Goal: Task Accomplishment & Management: Complete application form

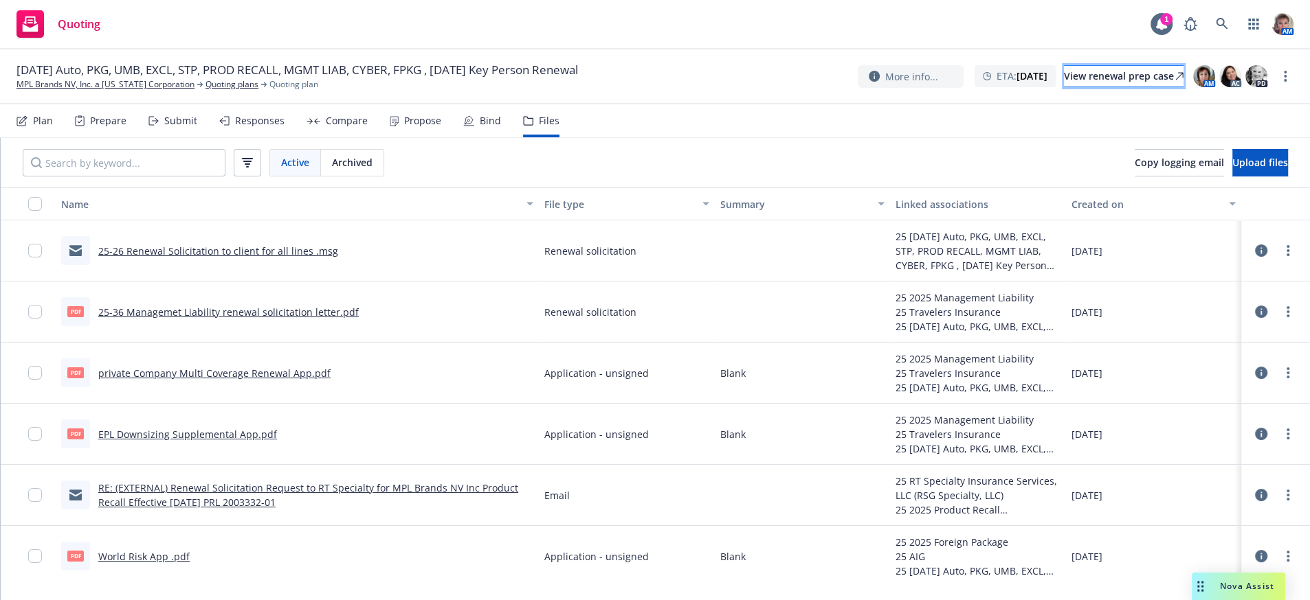
click at [1119, 85] on div "View renewal prep case" at bounding box center [1124, 76] width 120 height 21
click at [181, 126] on div "Submit" at bounding box center [180, 120] width 33 height 11
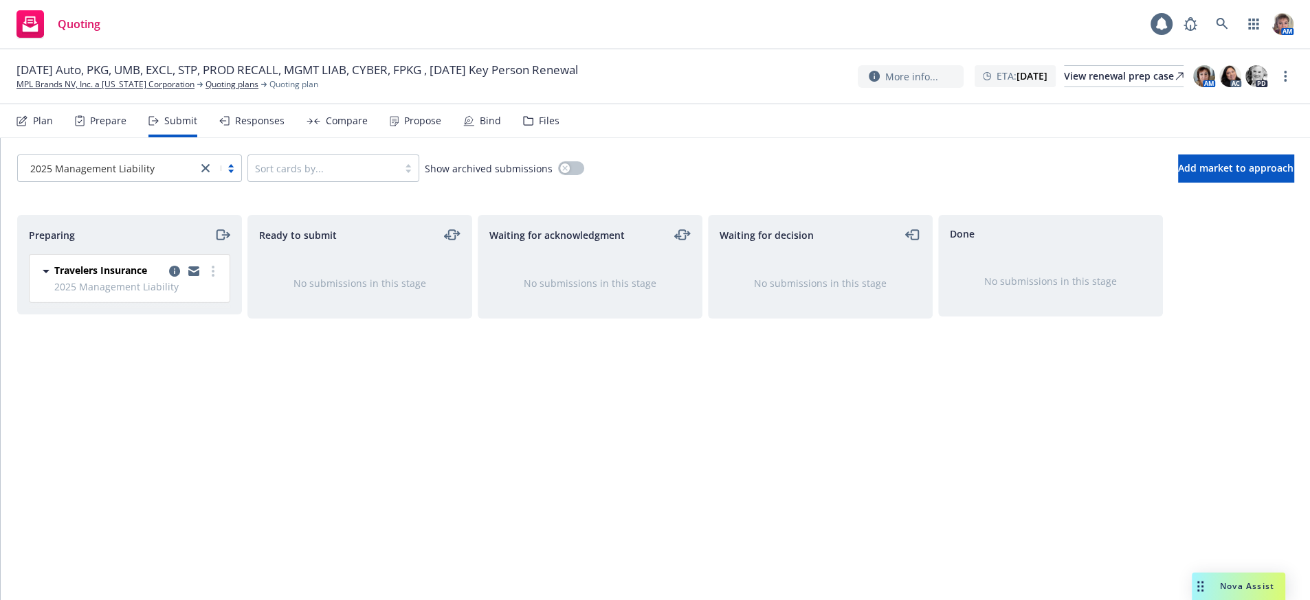
click at [212, 177] on link "close" at bounding box center [205, 168] width 16 height 16
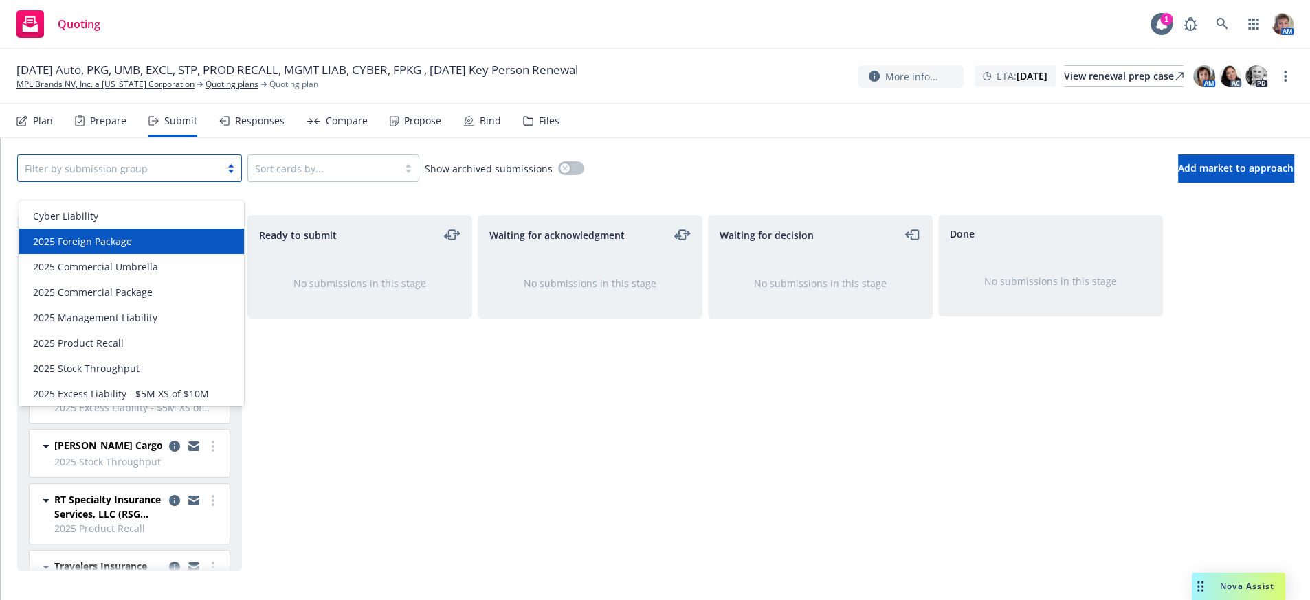
click at [174, 233] on div "2025 Foreign Package" at bounding box center [131, 241] width 225 height 25
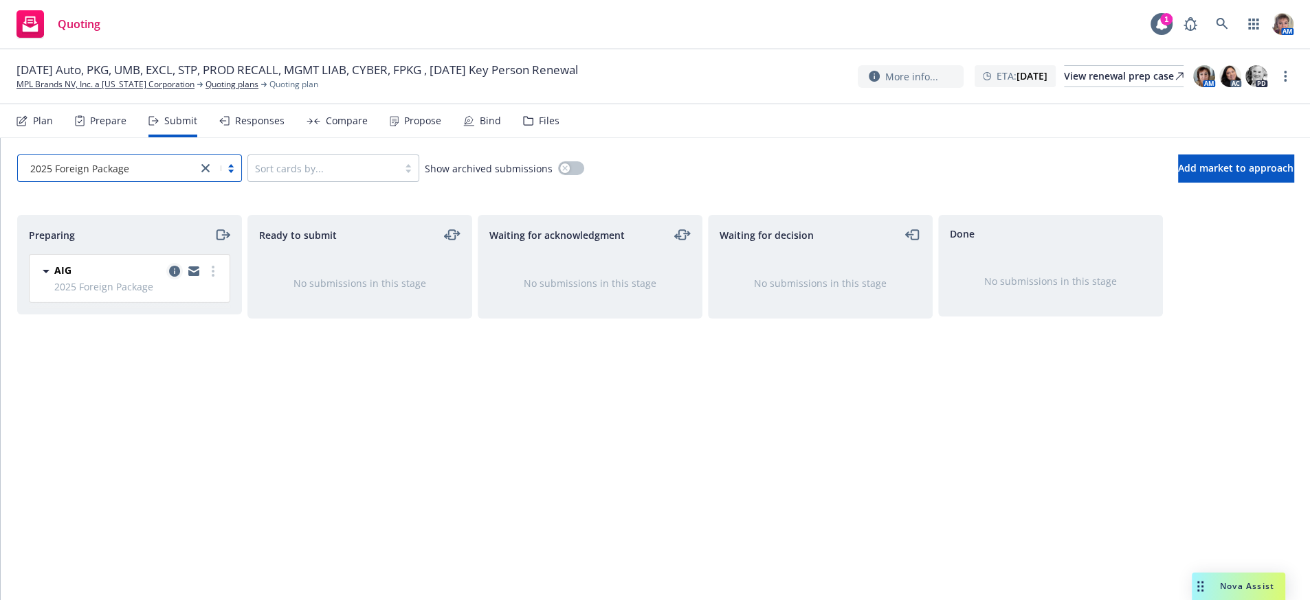
click at [178, 277] on icon "copy logging email" at bounding box center [174, 271] width 11 height 11
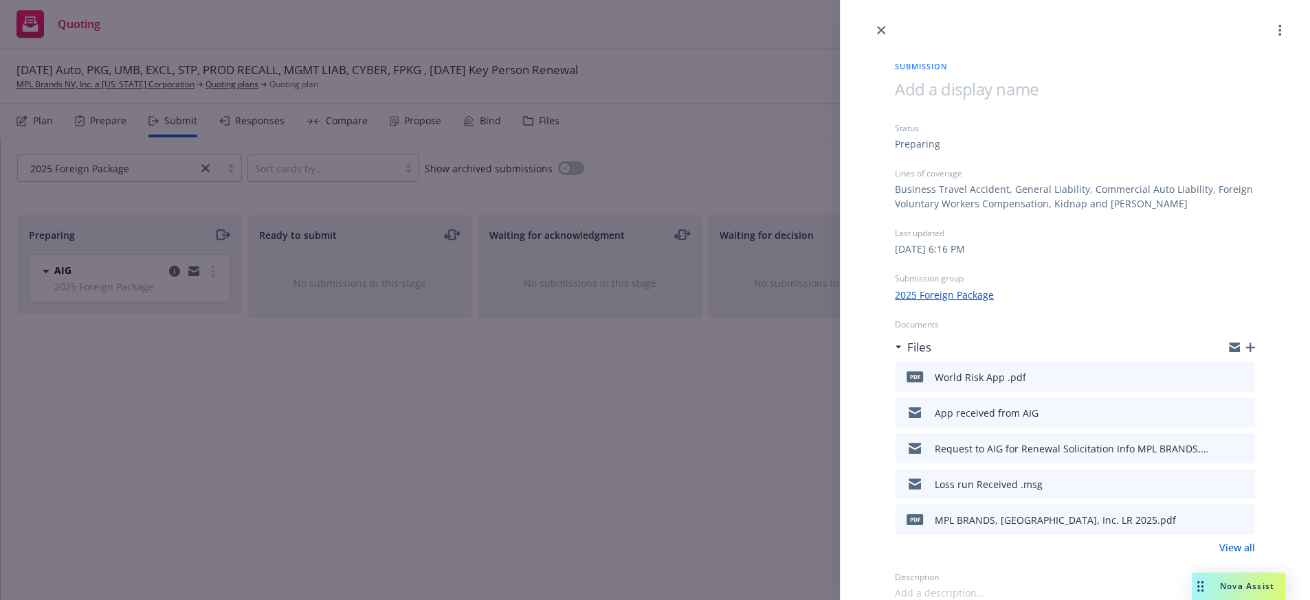
click at [1245, 352] on icon "button" at bounding box center [1250, 348] width 10 height 10
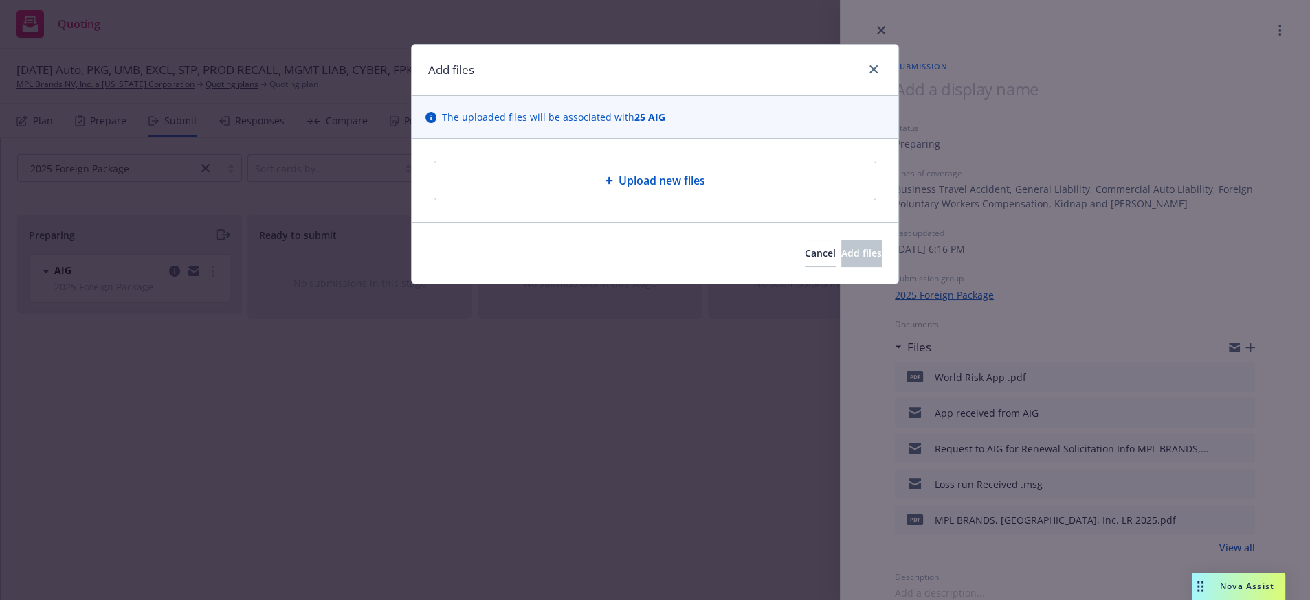
type textarea "x"
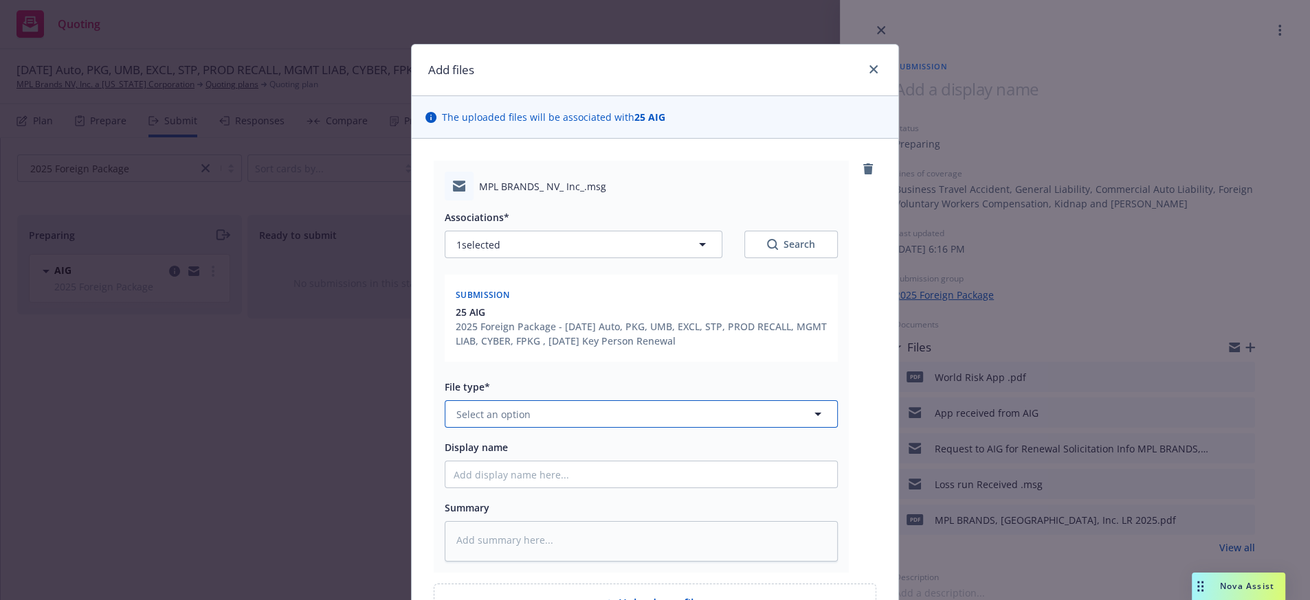
click at [683, 428] on button "Select an option" at bounding box center [641, 414] width 393 height 27
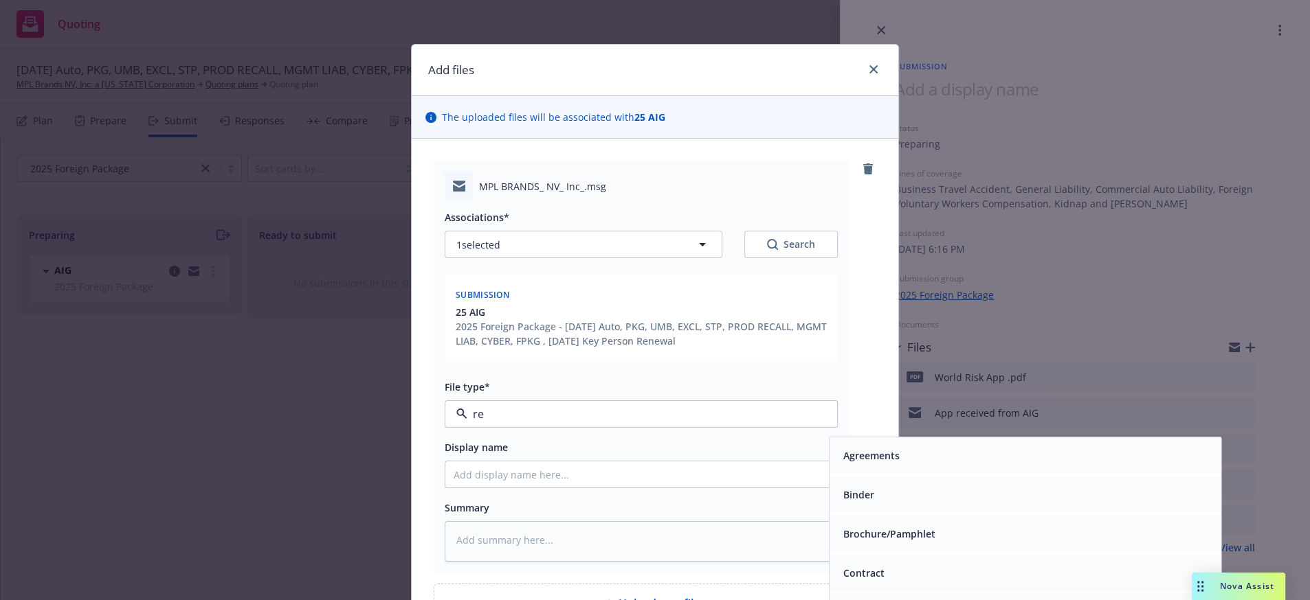
type input "ren"
click at [868, 502] on span "Renewal solicitation" at bounding box center [890, 495] width 95 height 14
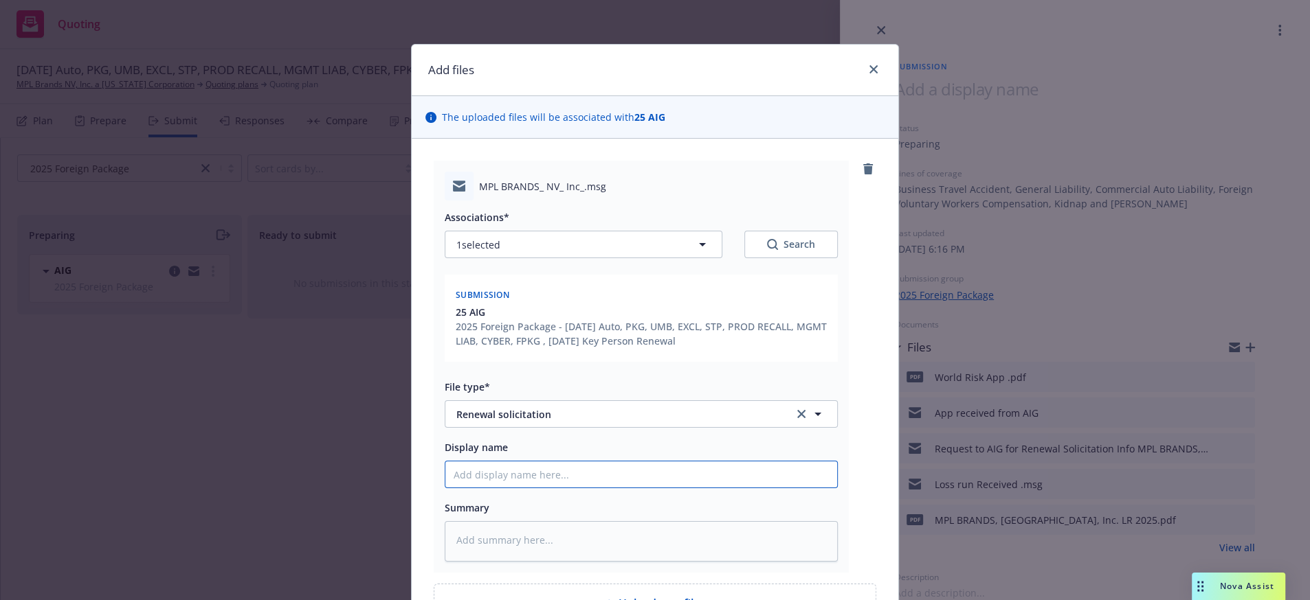
click at [535, 488] on input "Display name" at bounding box center [641, 475] width 392 height 26
type textarea "x"
type input "O"
type textarea "x"
type input "Of"
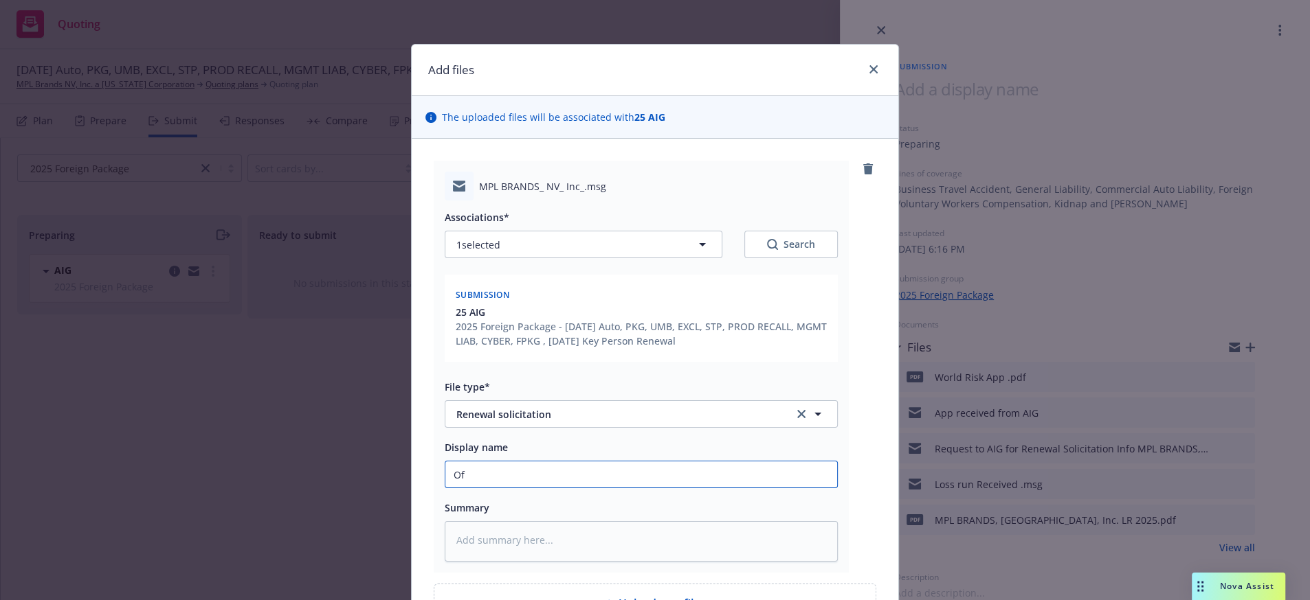
type textarea "x"
type input "Off"
type textarea "x"
type input "Offi"
type textarea "x"
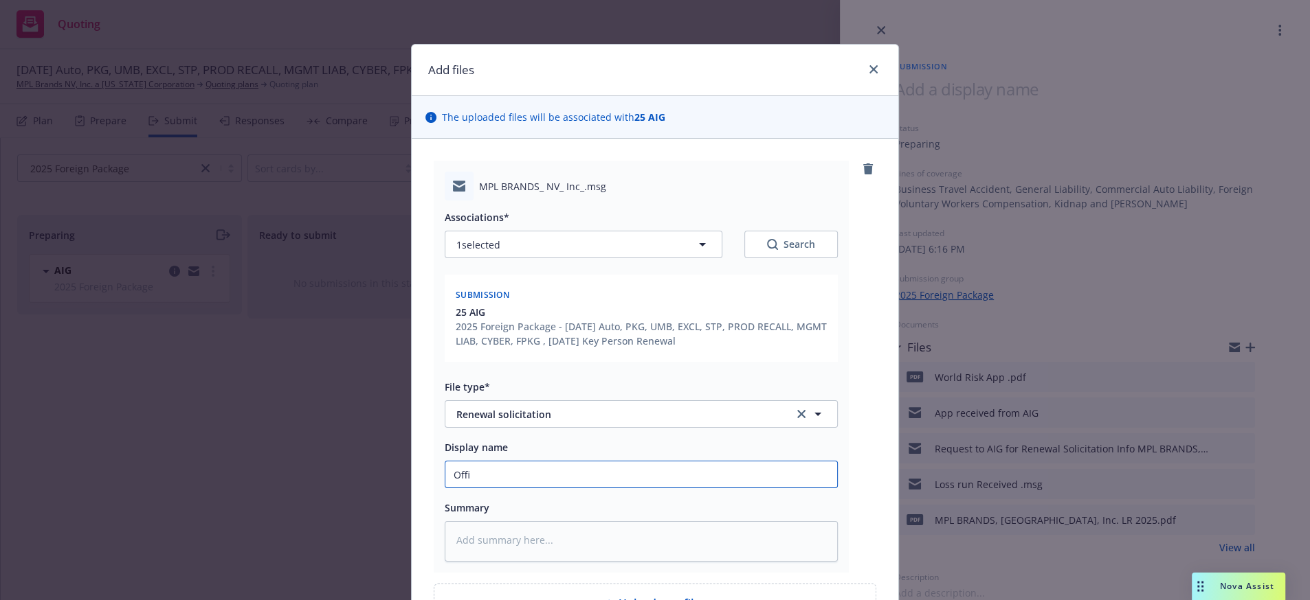
type input "Offic"
type textarea "x"
type input "Offici"
type textarea "x"
type input "Officia"
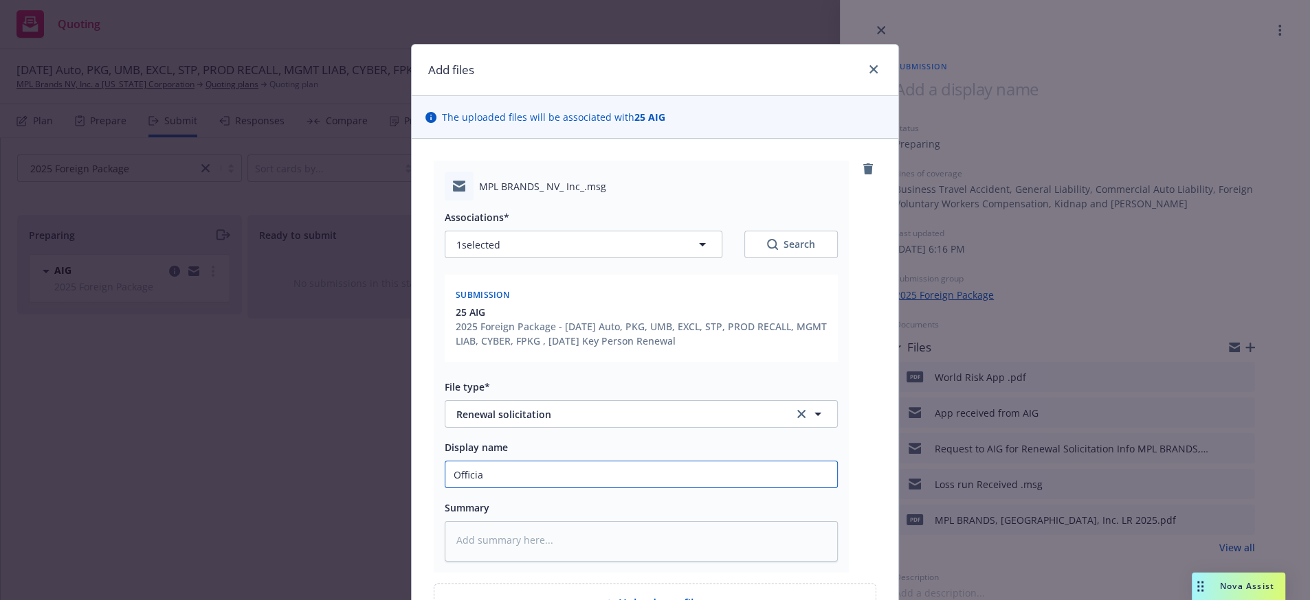
type textarea "x"
type input "Official"
type textarea "x"
type input "Official"
type textarea "x"
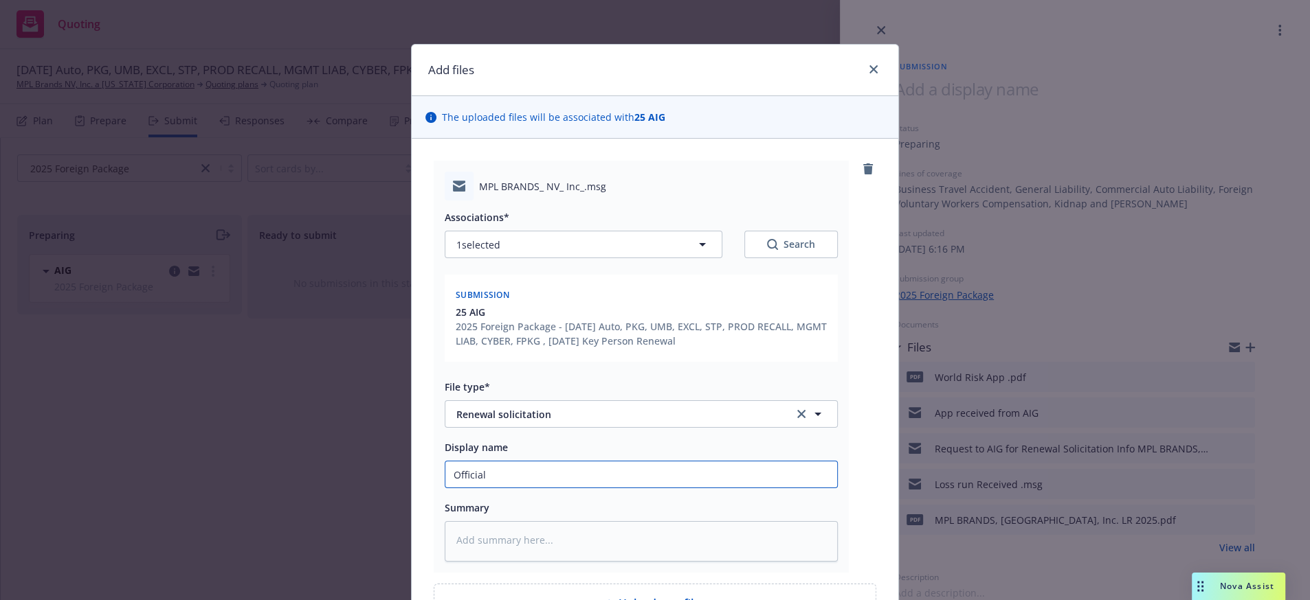
type input "Official R"
type textarea "x"
type input "Official Re"
type textarea "x"
type input "Official Ren"
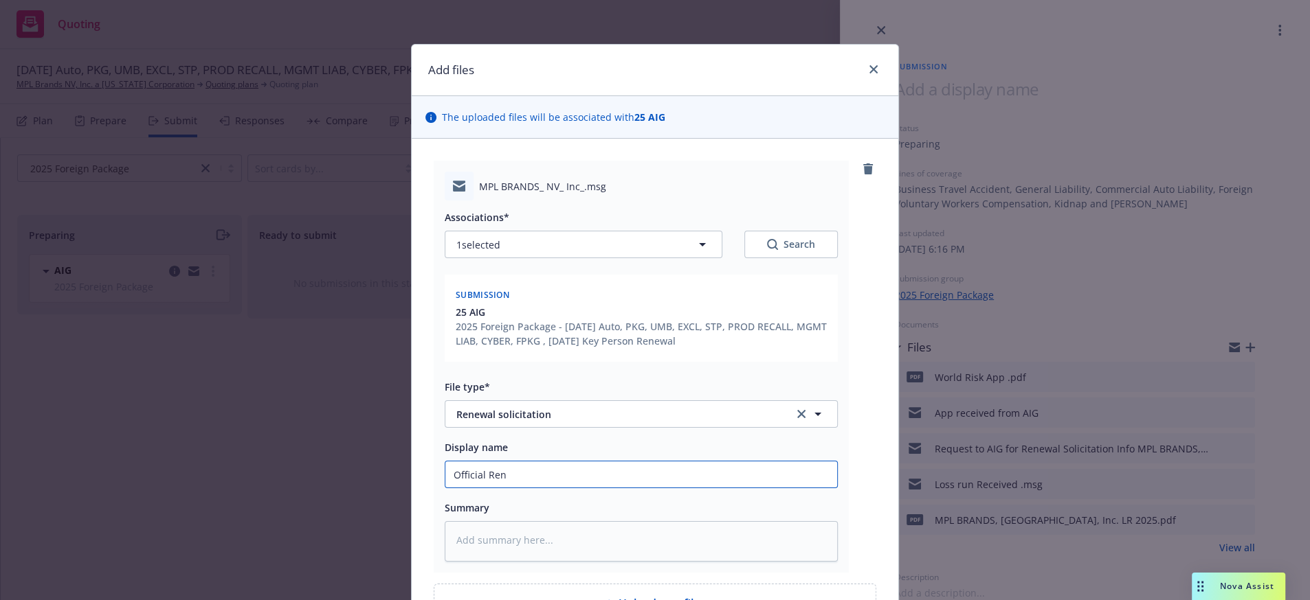
type textarea "x"
type input "Official Rene"
type textarea "x"
type input "Official Renew"
type textarea "x"
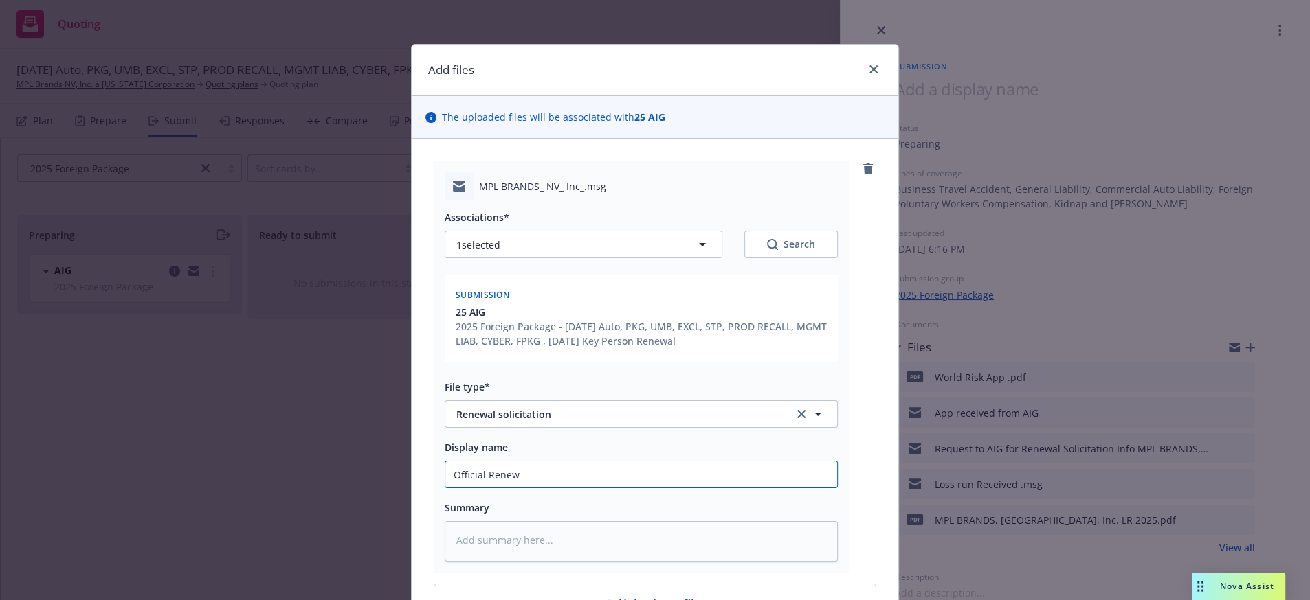
type input "Official Renewa"
type textarea "x"
type input "Official Renewal"
type textarea "x"
type input "Official Renewal"
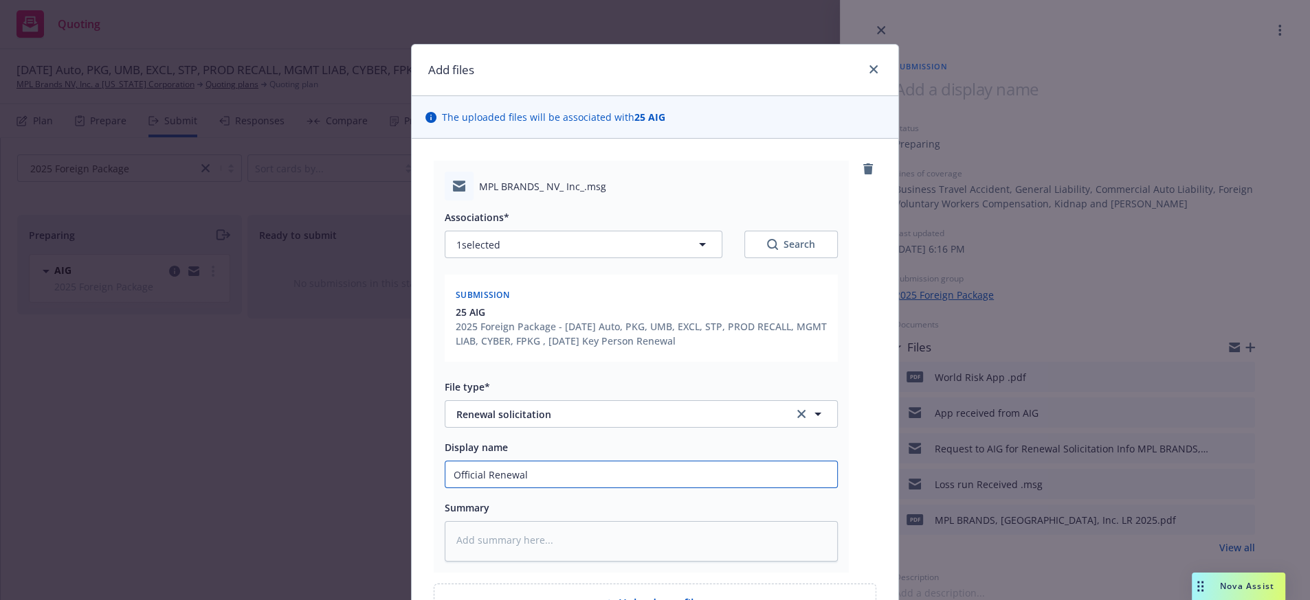
type textarea "x"
type input "Official Renewal S"
type textarea "x"
type input "Official Renewal So"
type textarea "x"
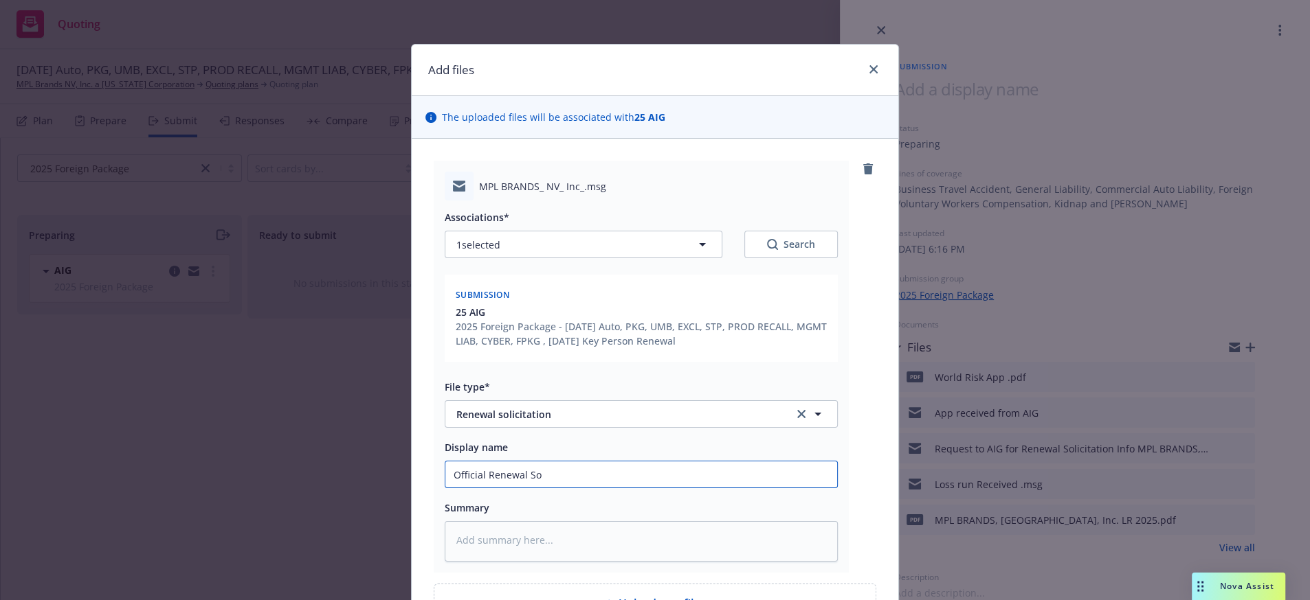
type input "Official Renewal Sol"
type textarea "x"
type input "Official Renewal Soli"
type textarea "x"
type input "Official Renewal Solic"
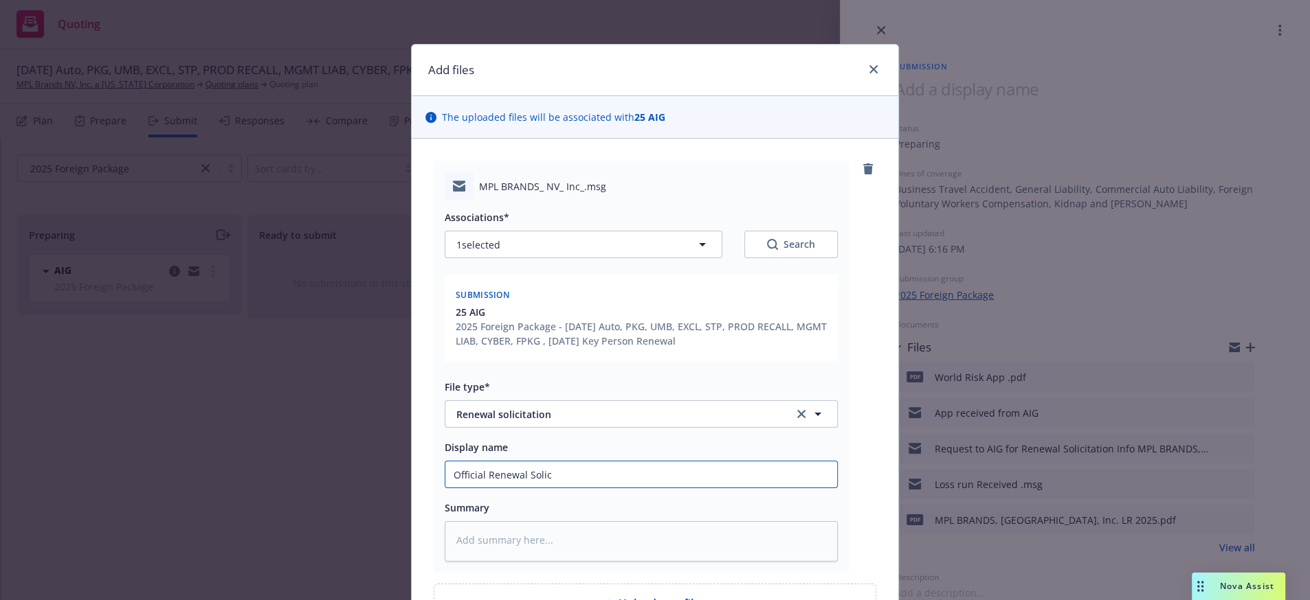
type textarea "x"
type input "Official Renewal Solici"
type textarea "x"
type input "Official Renewal Solicit"
type textarea "x"
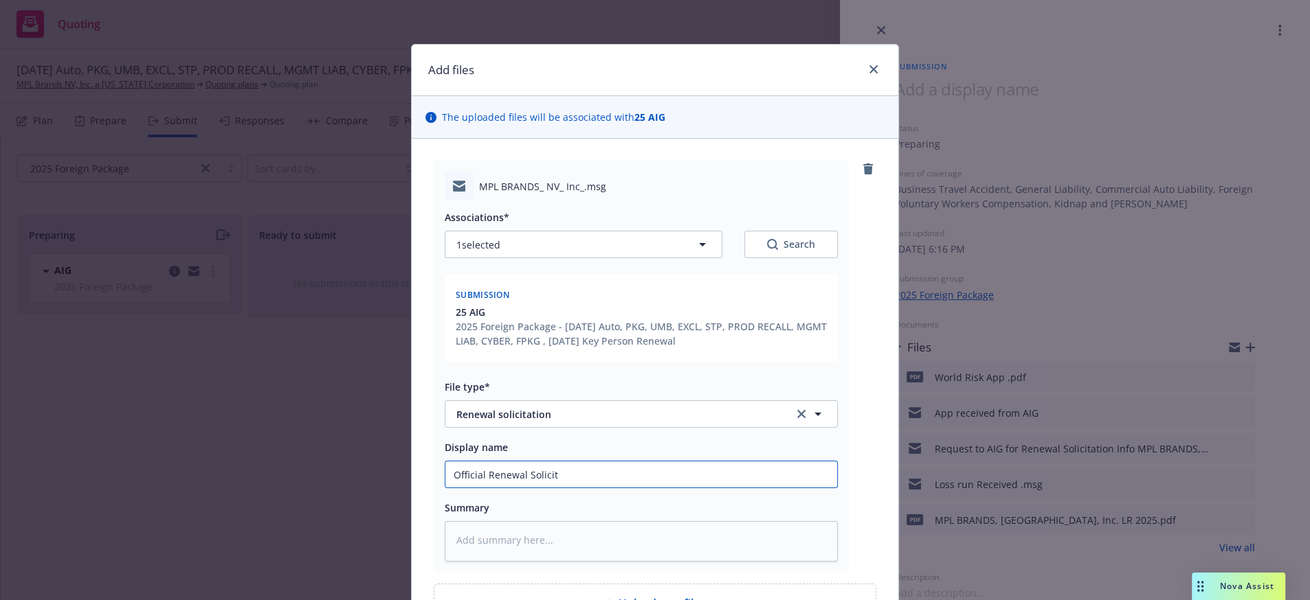
type input "Official Renewal Solicita"
type textarea "x"
type input "Official Renewal Solicitat"
type textarea "x"
type input "Official Renewal Solicitatio"
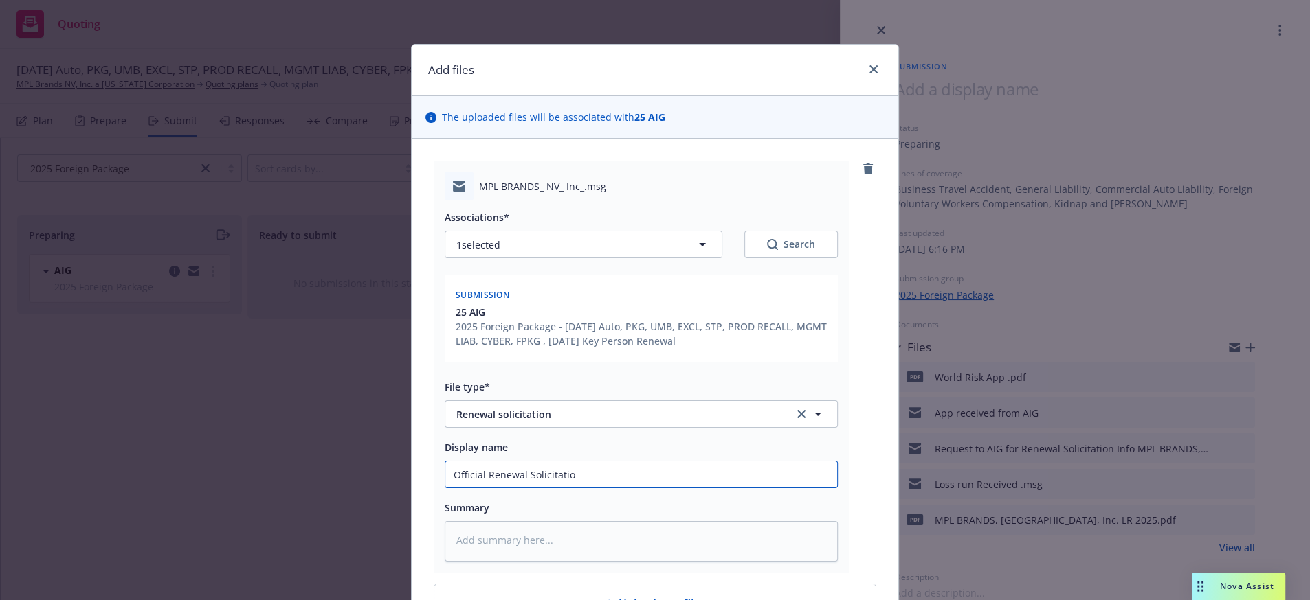
type textarea "x"
type input "Official Renewal Solicitation"
type textarea "x"
type input "Official Renewal Solicitation"
type textarea "x"
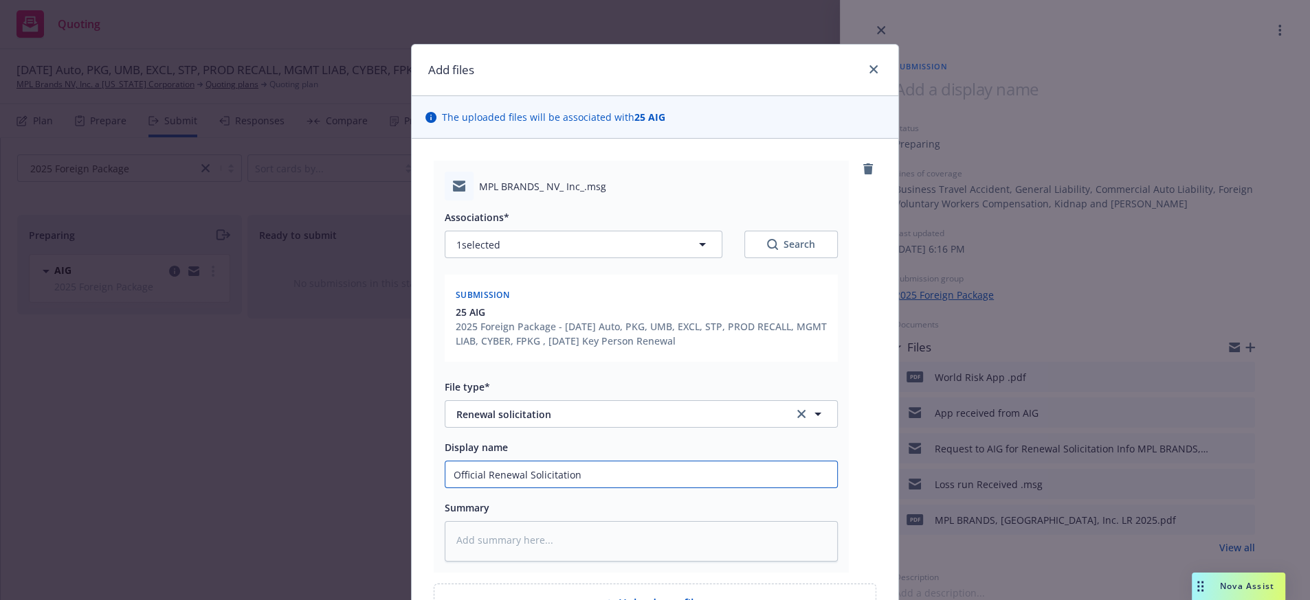
type input "Official Renewal Solicitation f"
type textarea "x"
type input "Official Renewal Solicitation fro"
type textarea "x"
type input "Official Renewal Solicitation from"
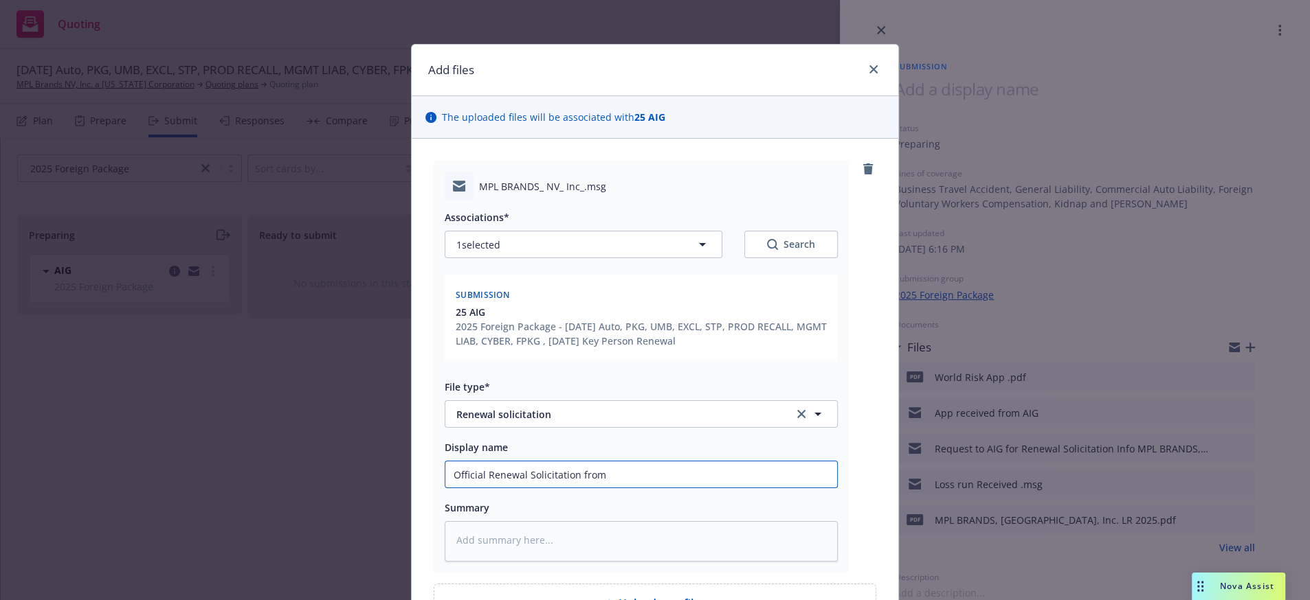
type textarea "x"
type input "Official Renewal Solicitation from"
type textarea "x"
type input "Official Renewal Solicitation from A"
type textarea "x"
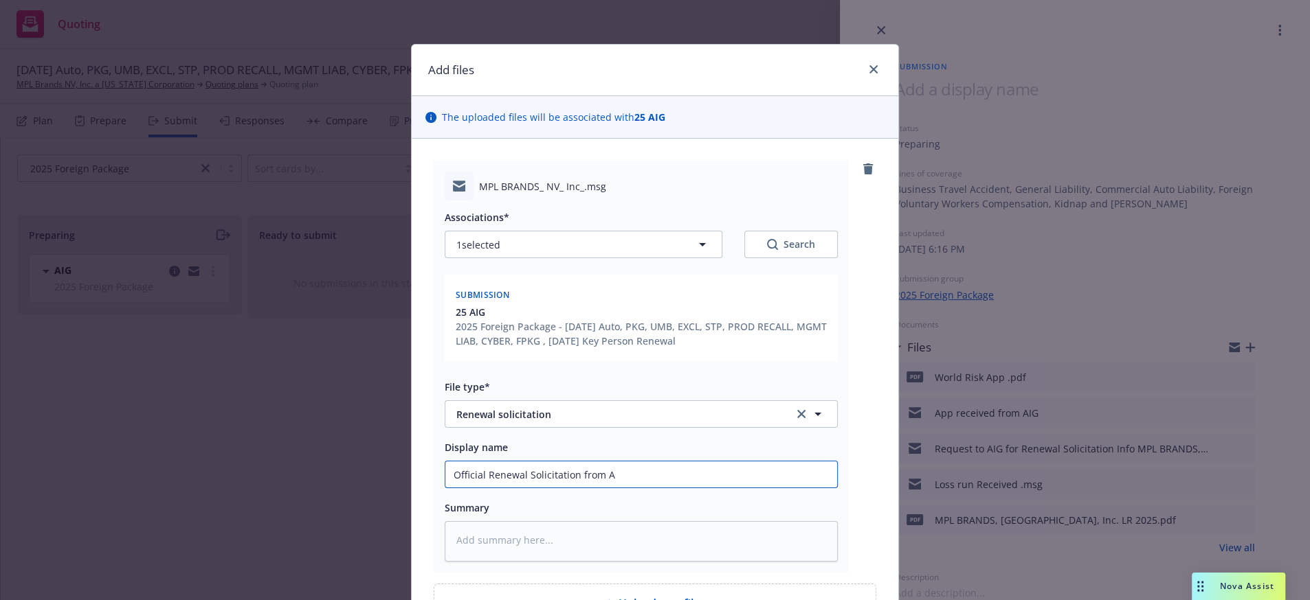
type input "Official Renewal Solicitation from AI"
type textarea "x"
type input "Official Renewal Solicitation from AIG"
type textarea "x"
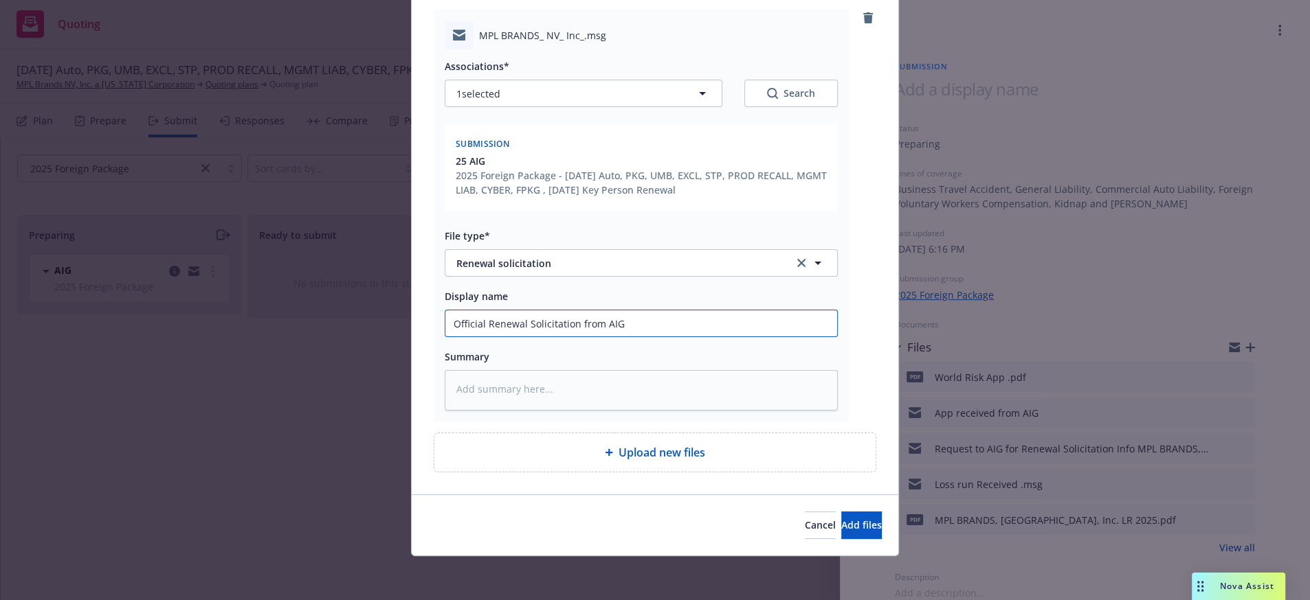
scroll to position [212, 0]
type input "Official Renewal Solicitation from AIG"
click at [841, 519] on button "Add files" at bounding box center [861, 525] width 41 height 27
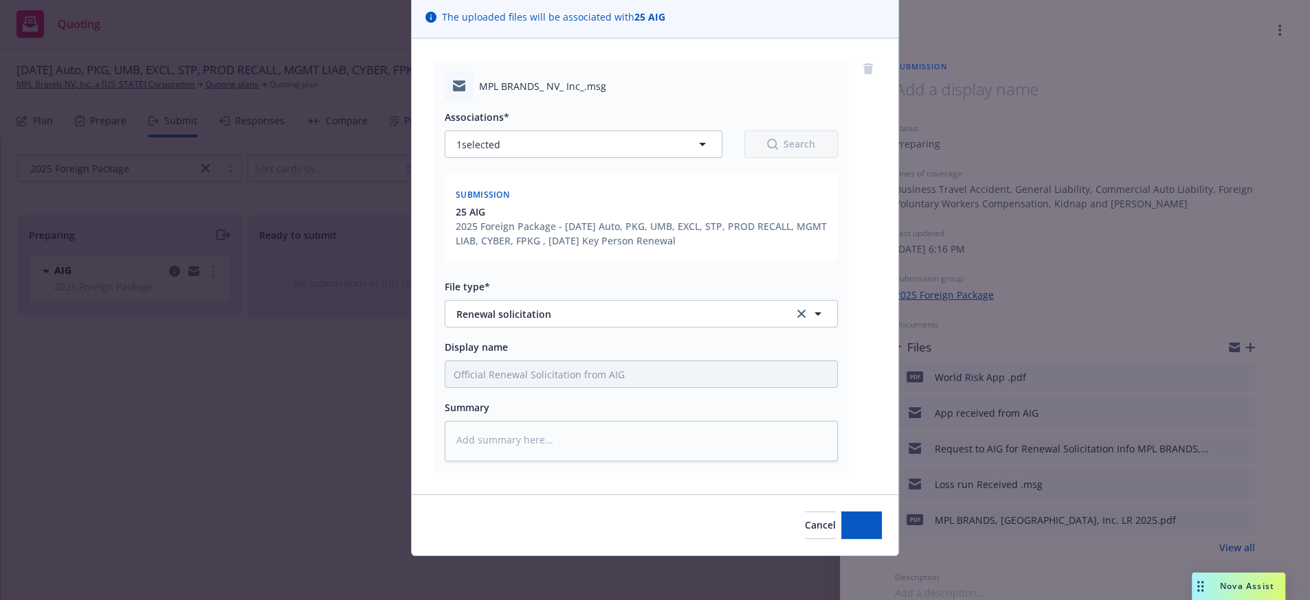
scroll to position [155, 0]
type textarea "x"
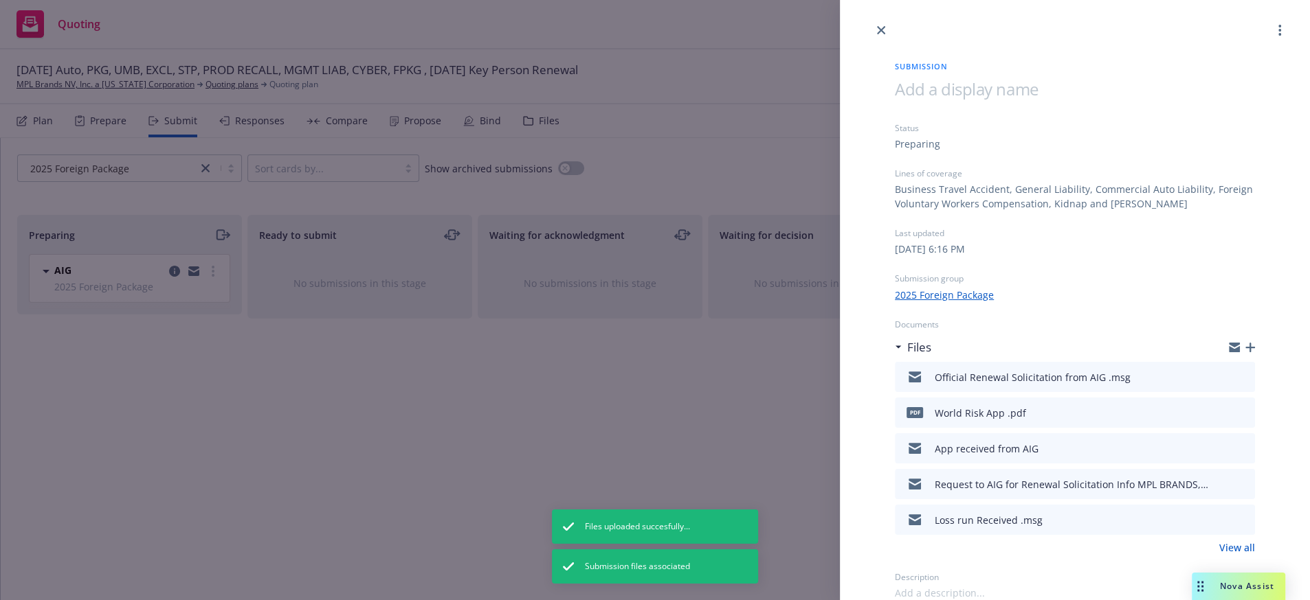
click at [489, 345] on div "Submission Status Preparing Lines of coverage Business Travel Accident, General…" at bounding box center [655, 300] width 1310 height 600
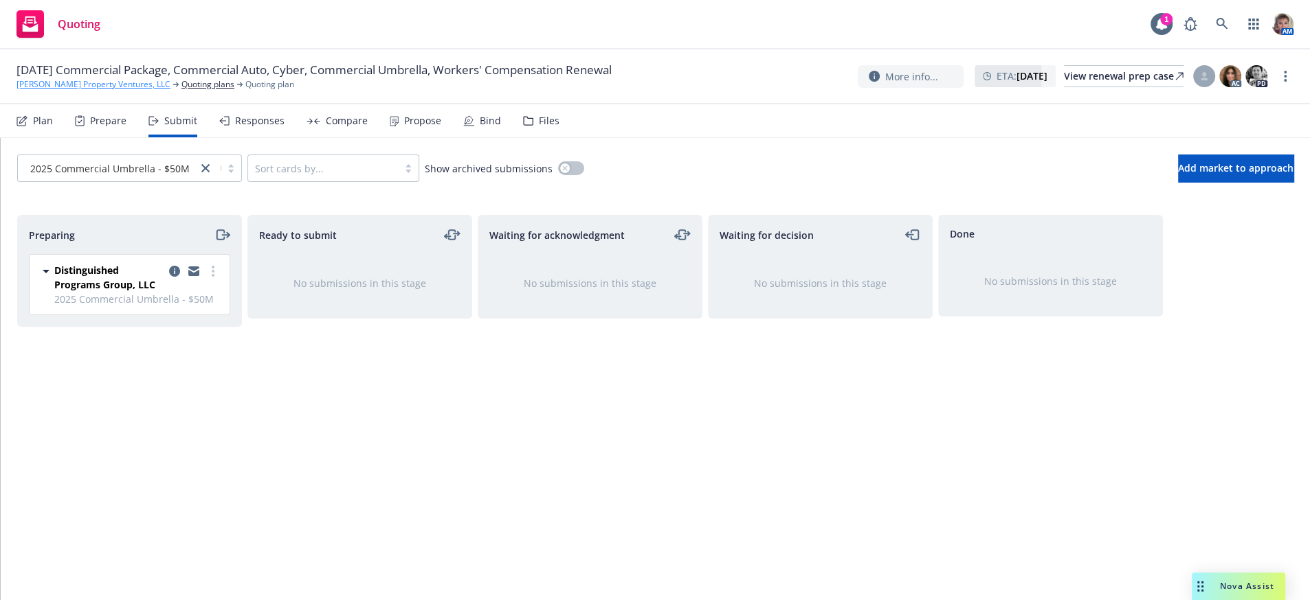
click at [69, 87] on link "Windy Hill Property Ventures, LLC" at bounding box center [93, 84] width 154 height 12
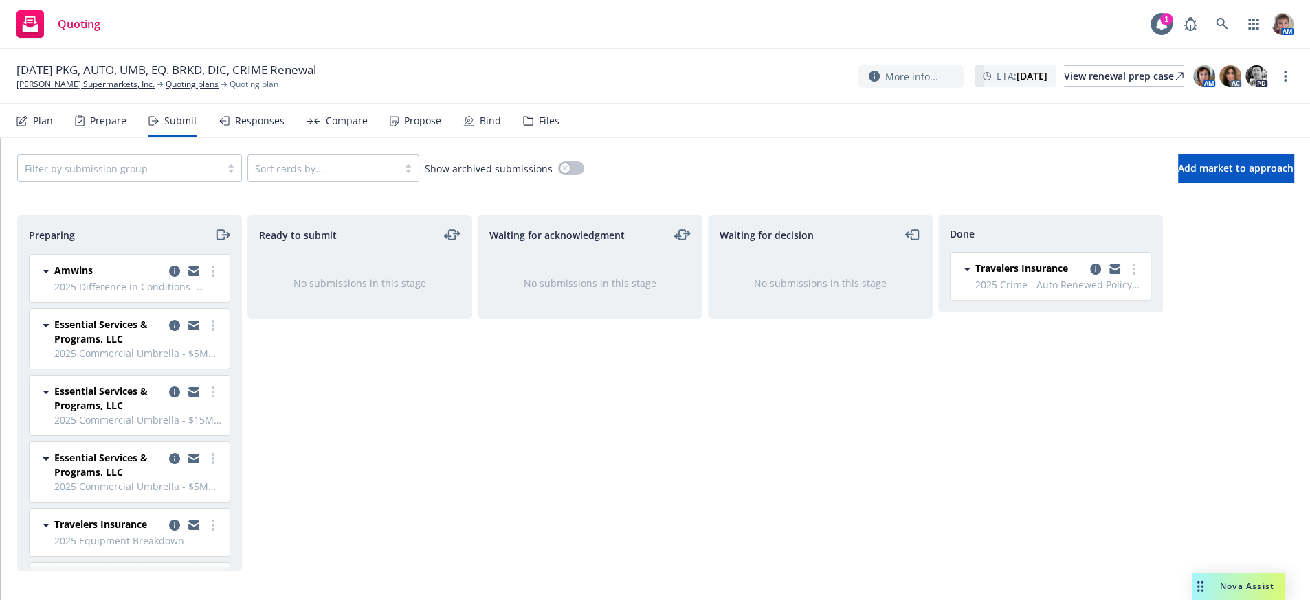
scroll to position [100, 0]
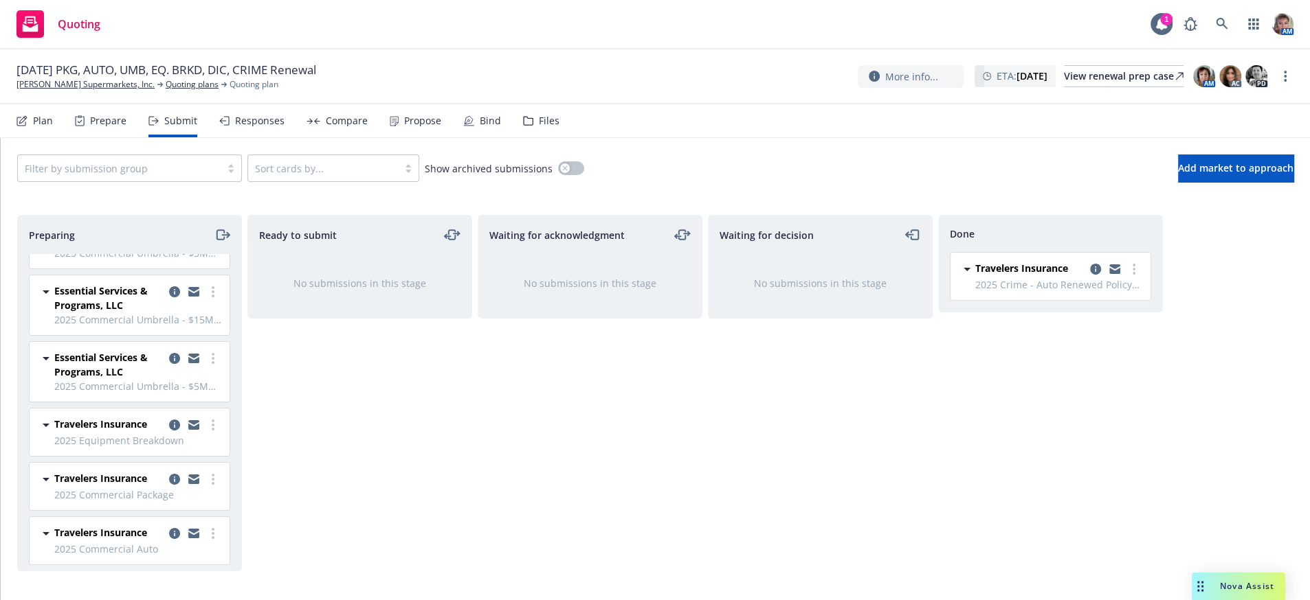
click at [412, 446] on div "Ready to submit No submissions in this stage" at bounding box center [359, 393] width 225 height 357
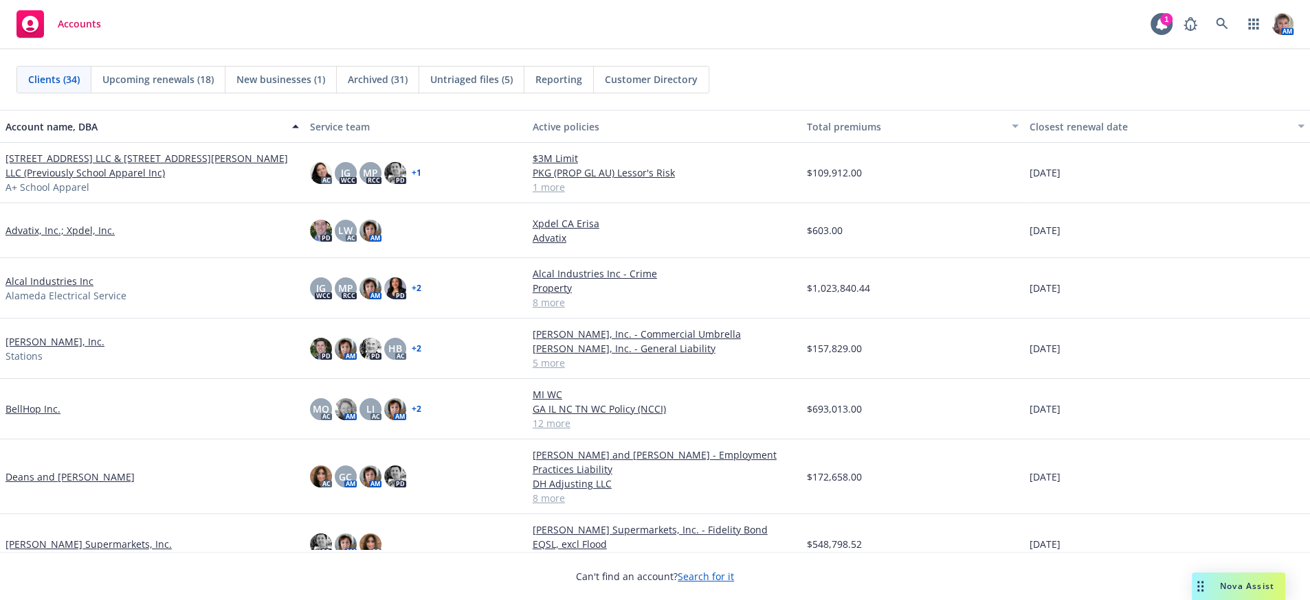
click at [559, 79] on span "Reporting" at bounding box center [558, 79] width 47 height 14
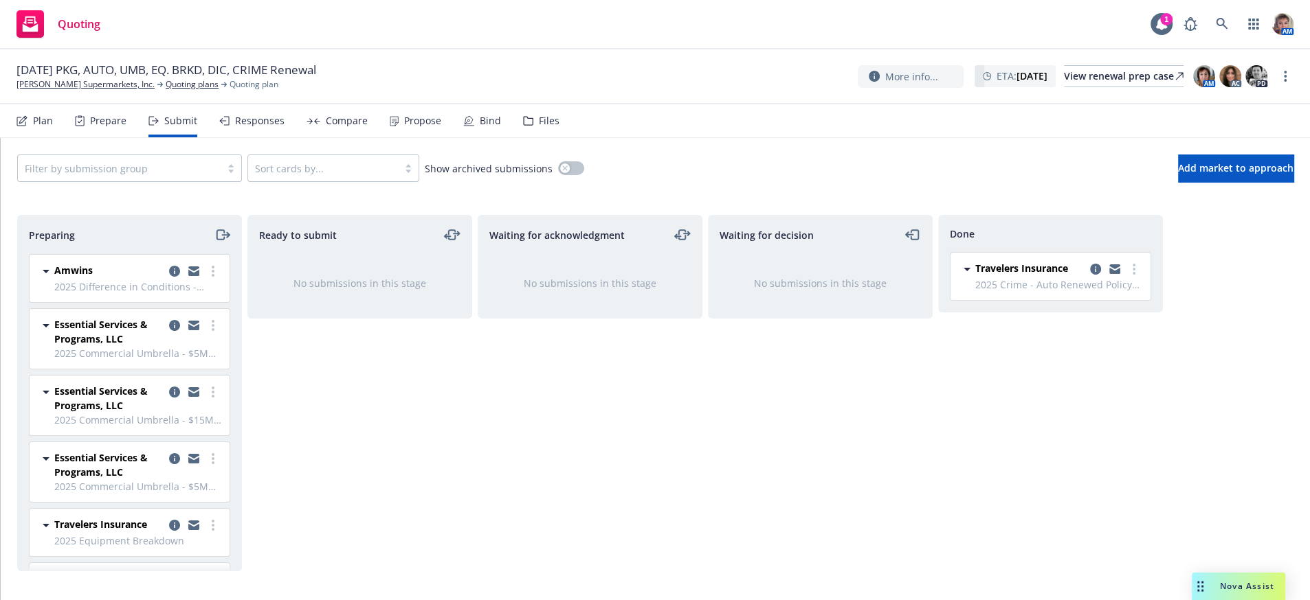
click at [978, 445] on div "Done Travelers Insurance 2025 Crime - Auto Renewed Policy Rec'd Tuesday, August…" at bounding box center [1050, 393] width 225 height 357
click at [1215, 26] on icon at bounding box center [1221, 24] width 12 height 12
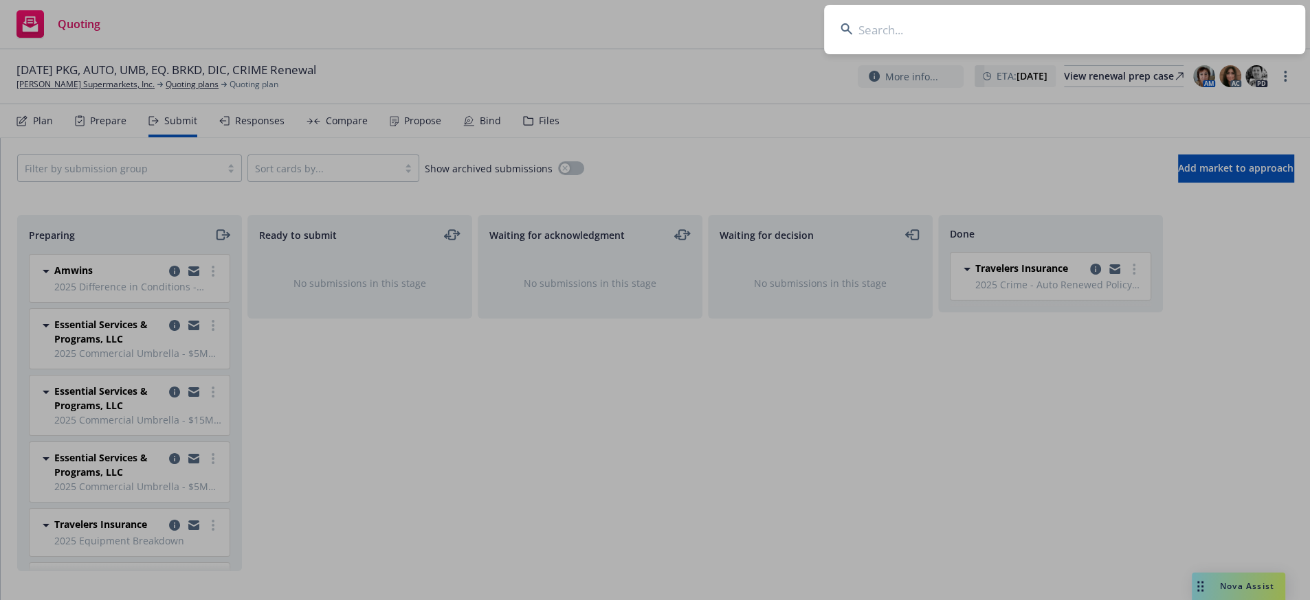
click at [999, 36] on input at bounding box center [1064, 29] width 481 height 49
type input "guardino's"
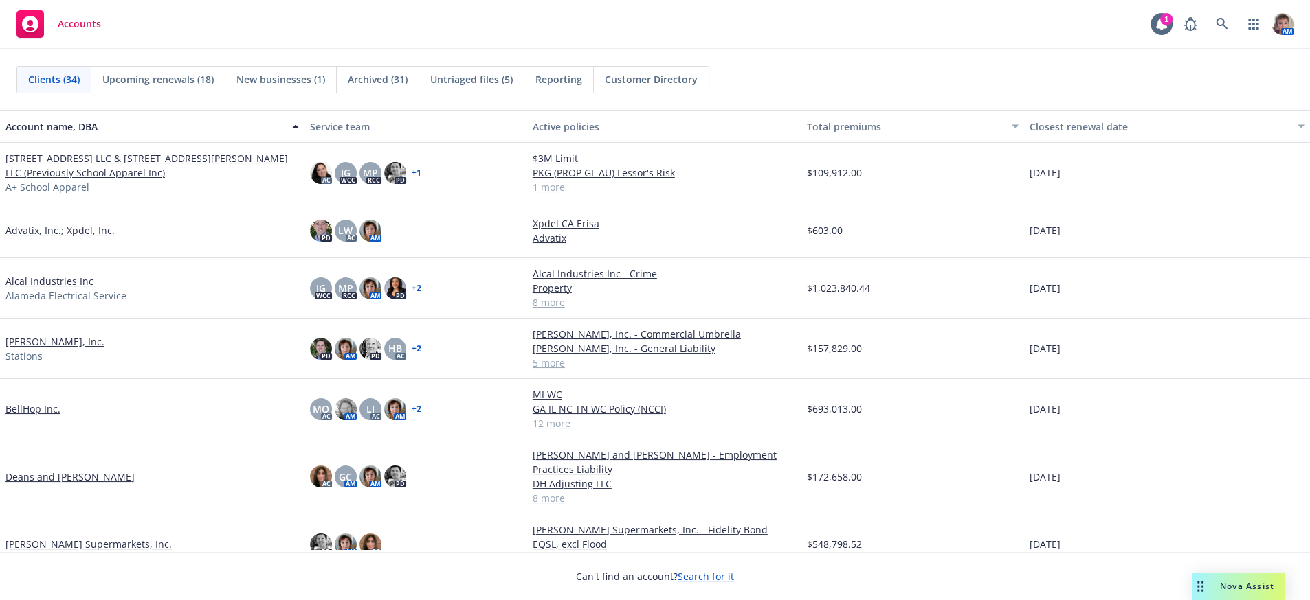
click at [551, 71] on div "Reporting" at bounding box center [558, 80] width 69 height 26
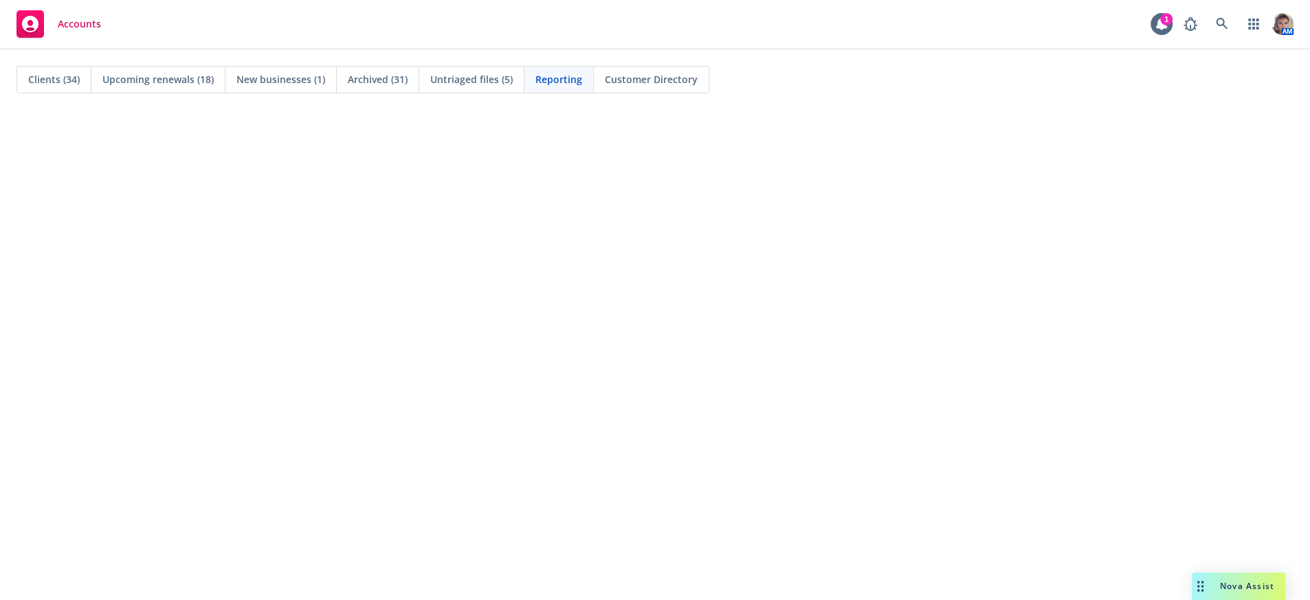
click at [52, 68] on div "Clients (34)" at bounding box center [54, 80] width 74 height 26
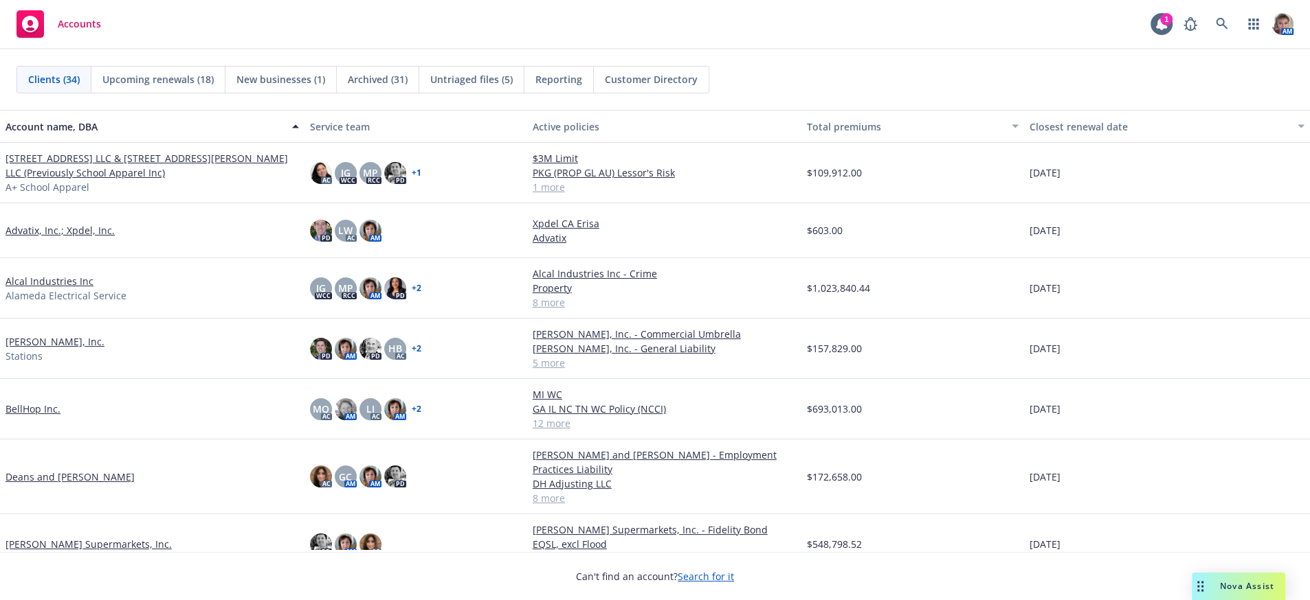
click at [1119, 69] on div "Clients (34) Upcoming renewals (18) New businesses (1) Archived (31) Untriaged …" at bounding box center [654, 79] width 1277 height 27
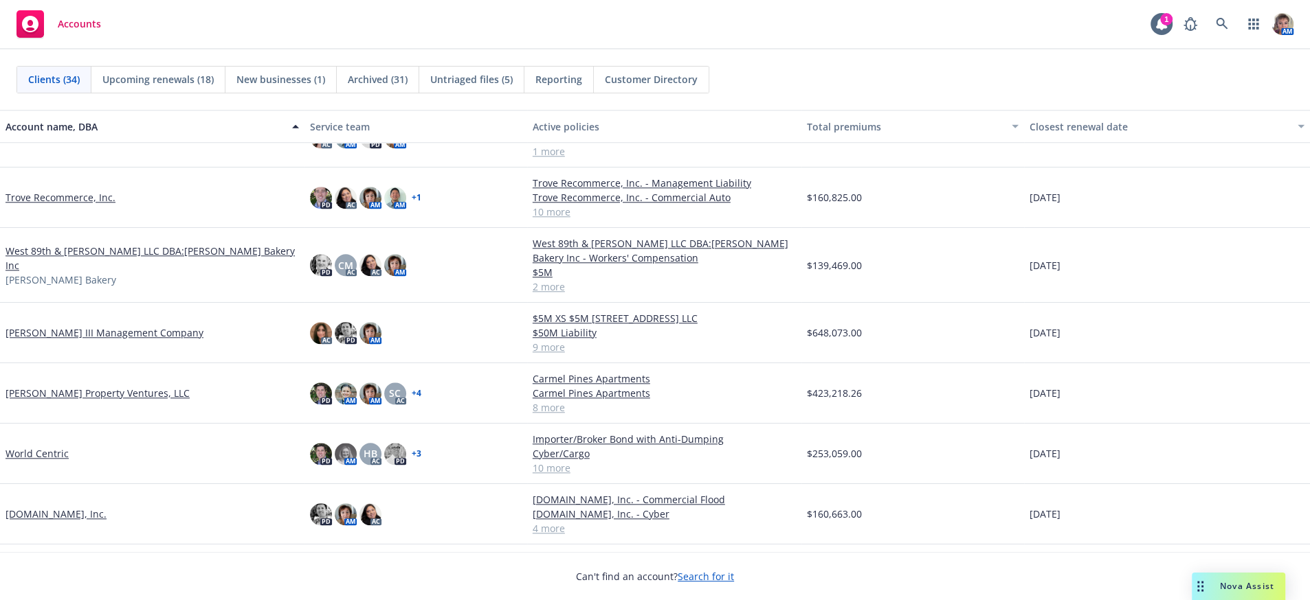
scroll to position [1533, 0]
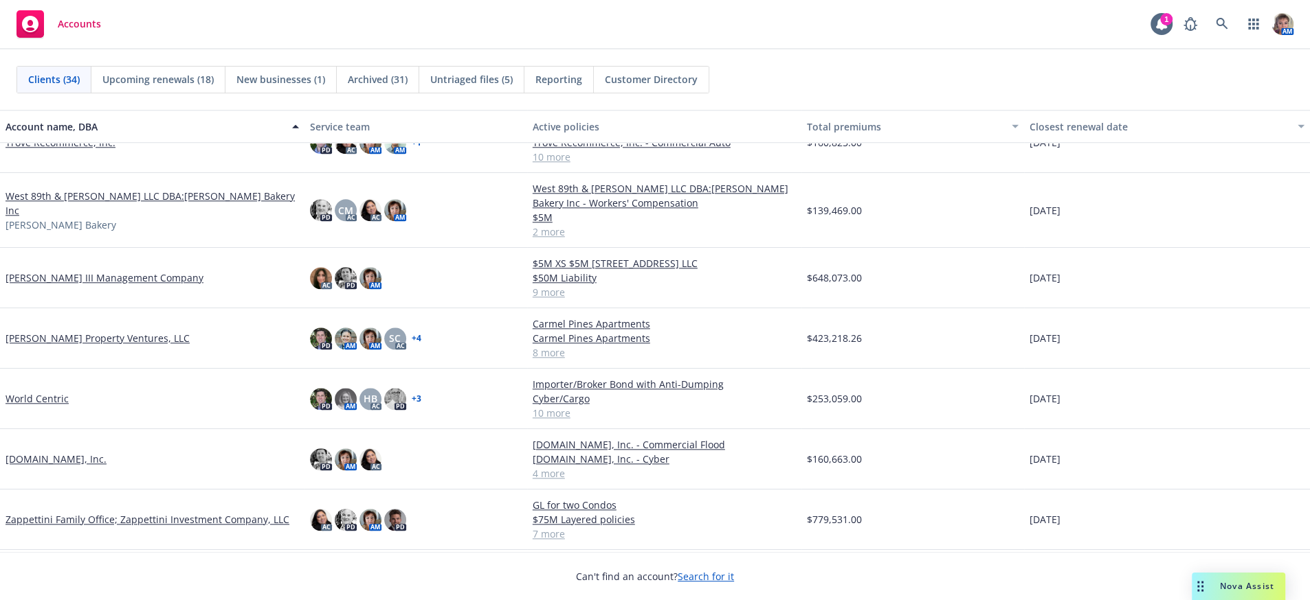
click at [53, 335] on link "Windy Hill Property Ventures, LLC" at bounding box center [97, 338] width 184 height 14
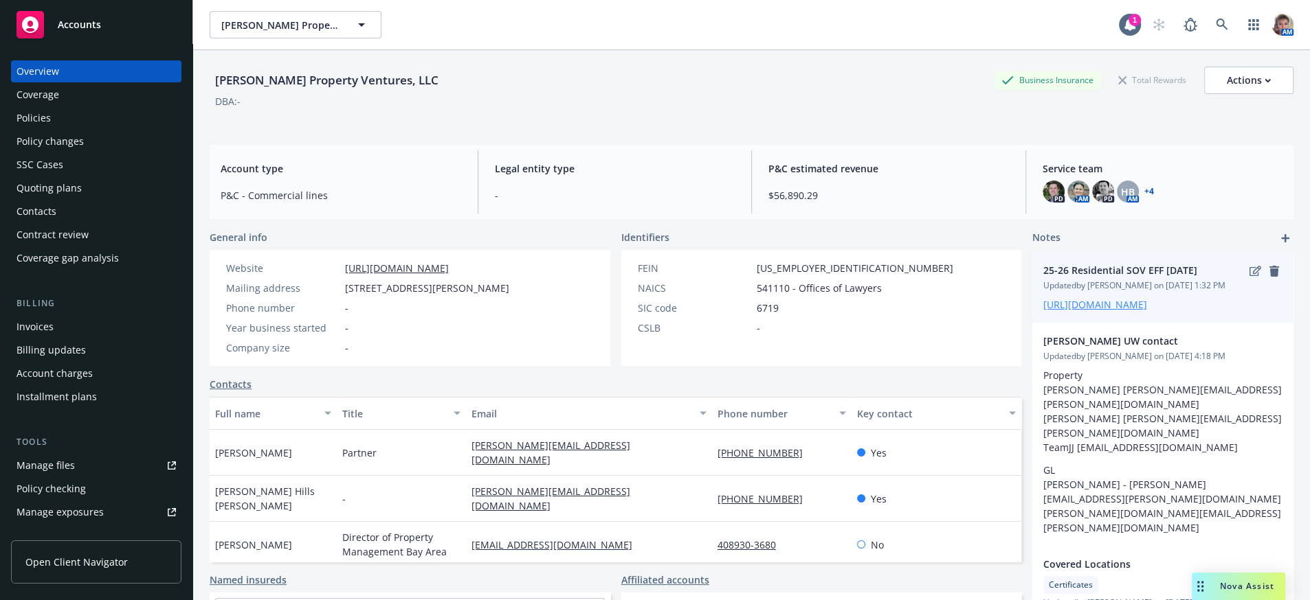
click at [1147, 311] on link "https://iln.sharepoint.com/:x:/r/sites/CRUTeam/Shared%20Documents/Clients/Norah…" at bounding box center [1095, 304] width 104 height 13
